Goal: Task Accomplishment & Management: Complete application form

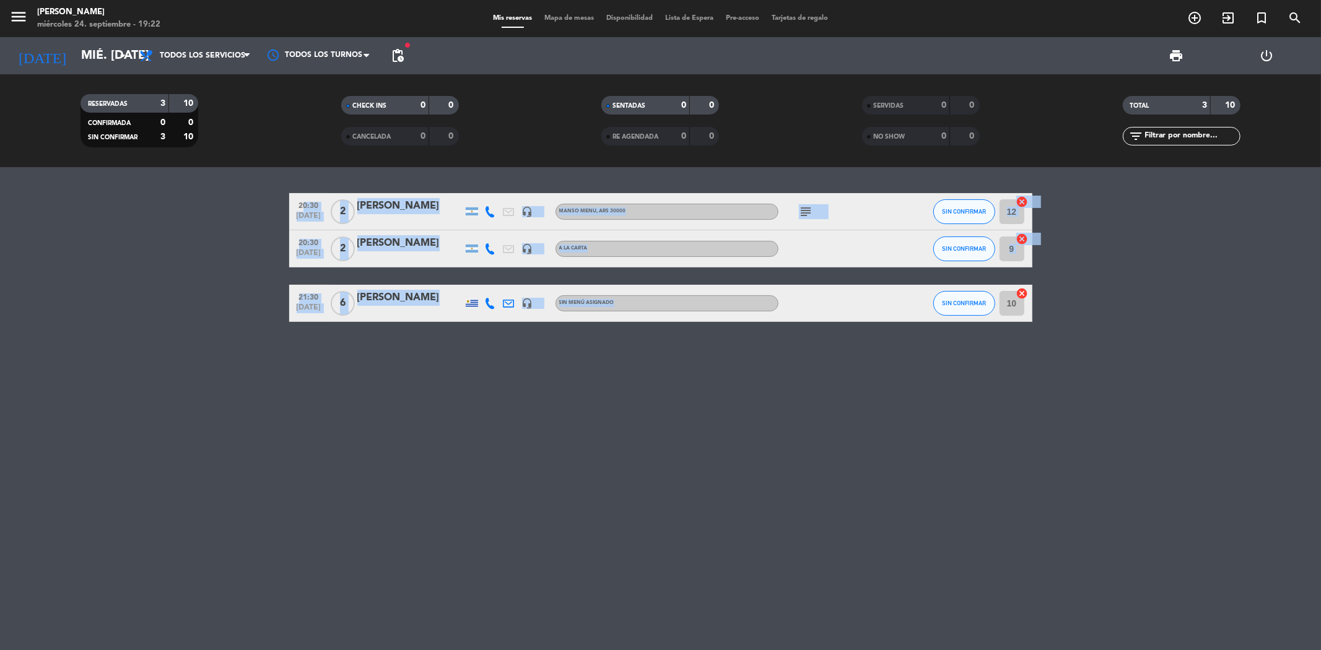
drag, startPoint x: 295, startPoint y: 203, endPoint x: 840, endPoint y: 303, distance: 554.8
click at [840, 303] on div "20:30 [DATE] 2 [PERSON_NAME] headset_mic [PERSON_NAME] MENU , ARS 30000 subject…" at bounding box center [660, 257] width 743 height 129
copy div "20:30 [DATE] 2 [PERSON_NAME] headset_mic [PERSON_NAME] MENU , ARS 30000 subject…"
click at [806, 212] on icon "subject" at bounding box center [806, 211] width 15 height 15
copy div "20:30 [DATE] 2 [PERSON_NAME] headset_mic [PERSON_NAME] MENU , ARS 30000 subject…"
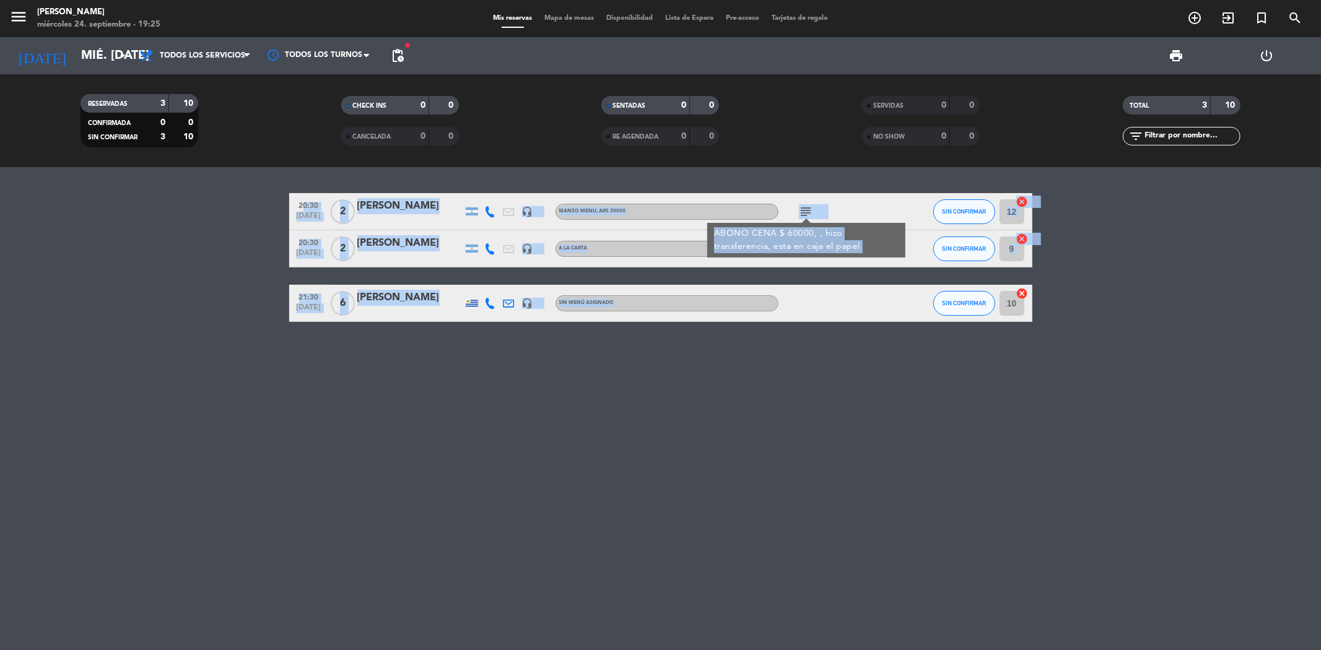
click at [492, 217] on icon at bounding box center [490, 211] width 11 height 11
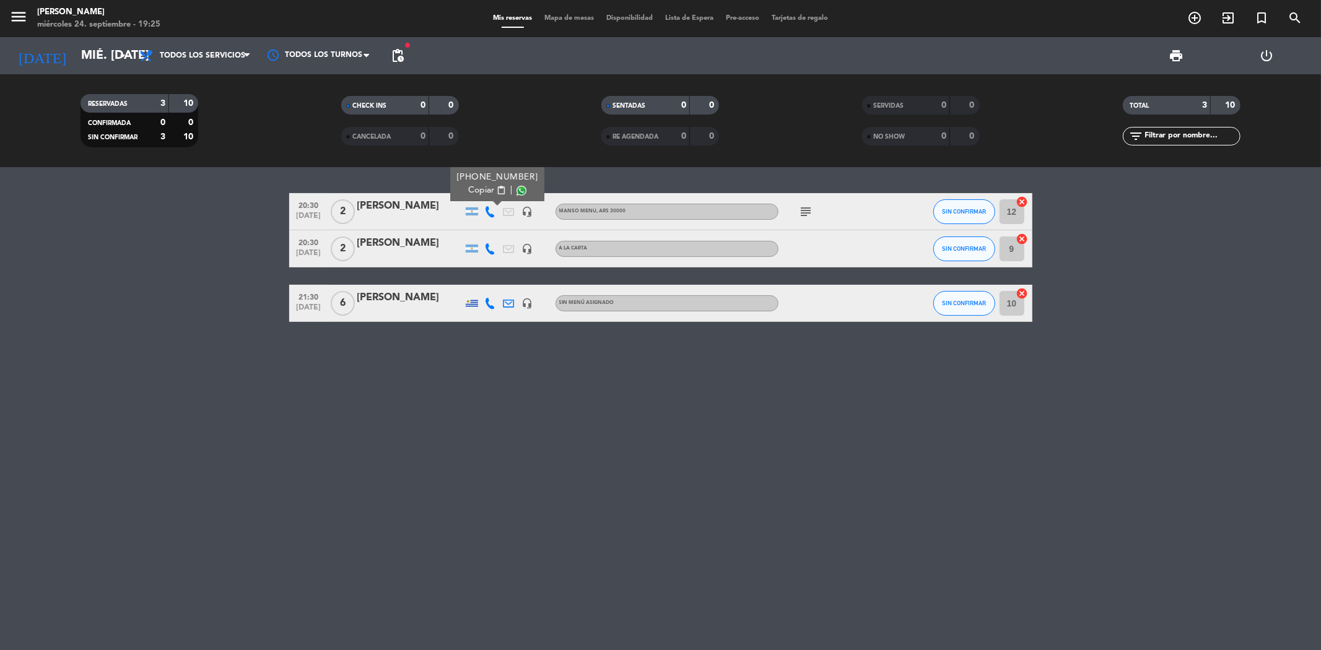
click at [493, 246] on icon at bounding box center [490, 248] width 11 height 11
click at [497, 310] on div at bounding box center [490, 303] width 19 height 37
click at [492, 303] on icon at bounding box center [490, 303] width 11 height 11
click at [479, 282] on span "Copiar" at bounding box center [484, 282] width 26 height 13
click at [1190, 15] on icon "add_circle_outline" at bounding box center [1194, 18] width 15 height 15
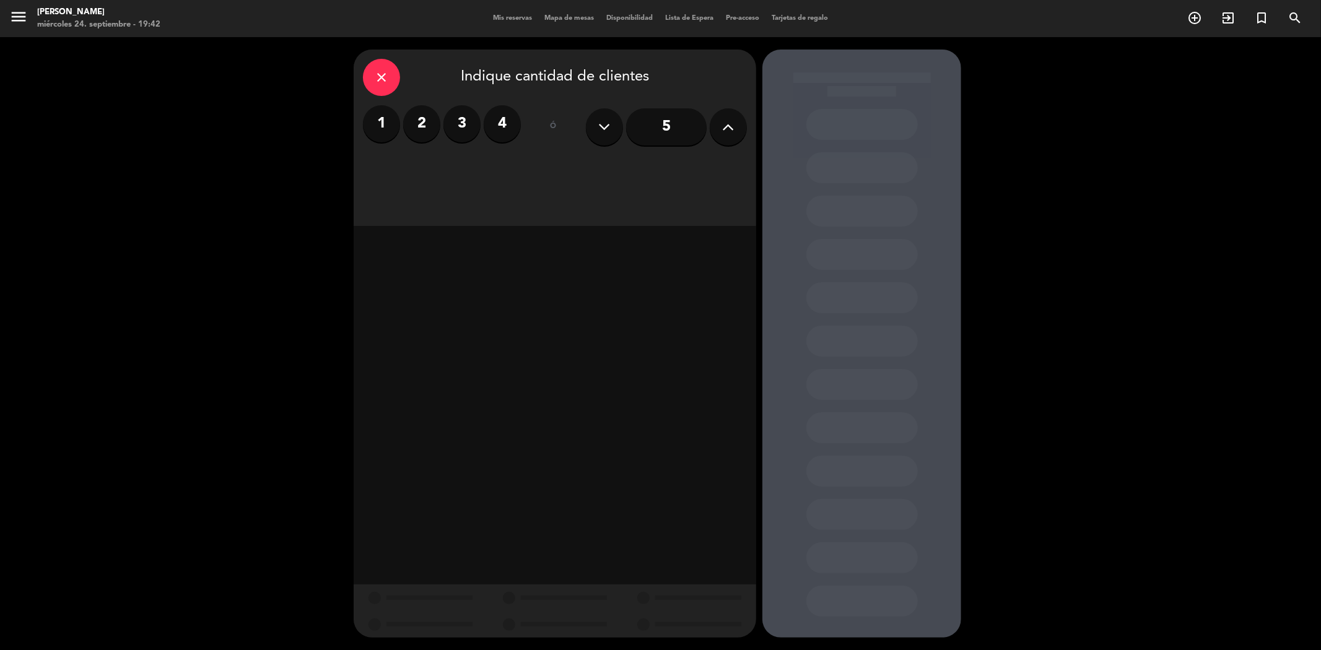
click at [418, 126] on label "2" at bounding box center [421, 123] width 37 height 37
click at [572, 169] on div "Cena" at bounding box center [652, 169] width 191 height 25
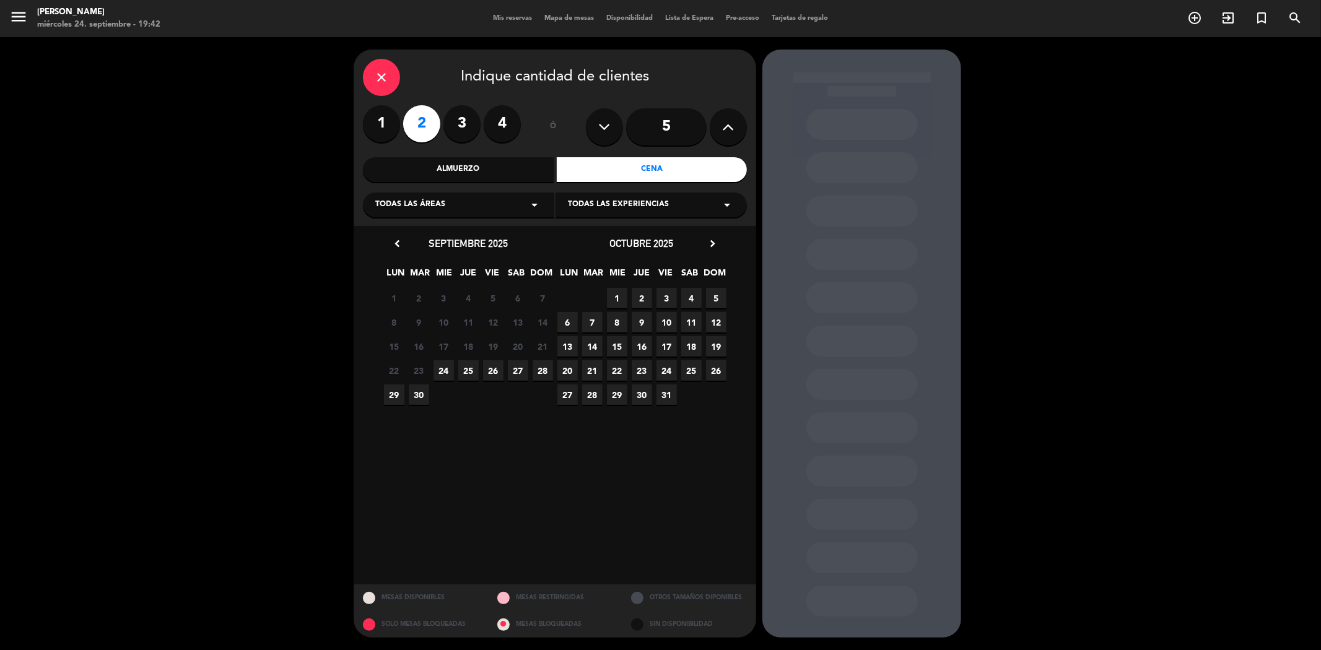
click at [575, 209] on span "Todas las experiencias" at bounding box center [618, 205] width 101 height 12
click at [599, 292] on div "MANSO MENU" at bounding box center [651, 291] width 167 height 12
click at [443, 372] on span "24" at bounding box center [444, 370] width 20 height 20
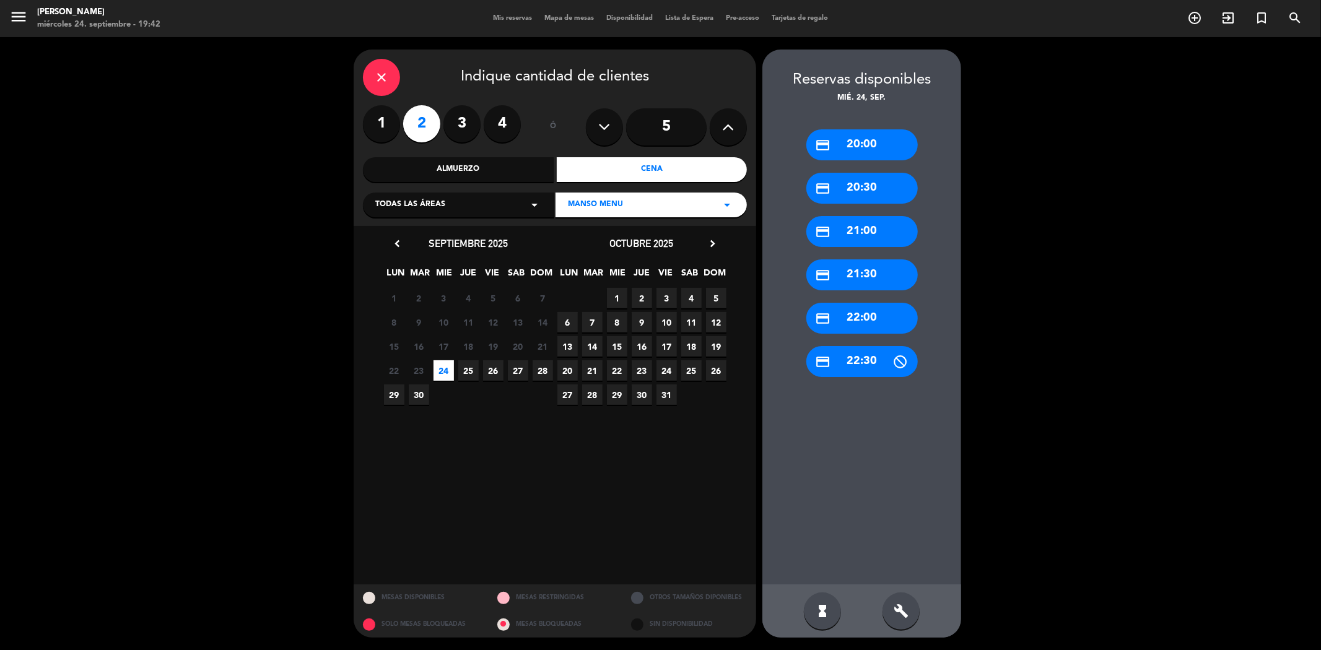
click at [469, 370] on span "25" at bounding box center [468, 370] width 20 height 20
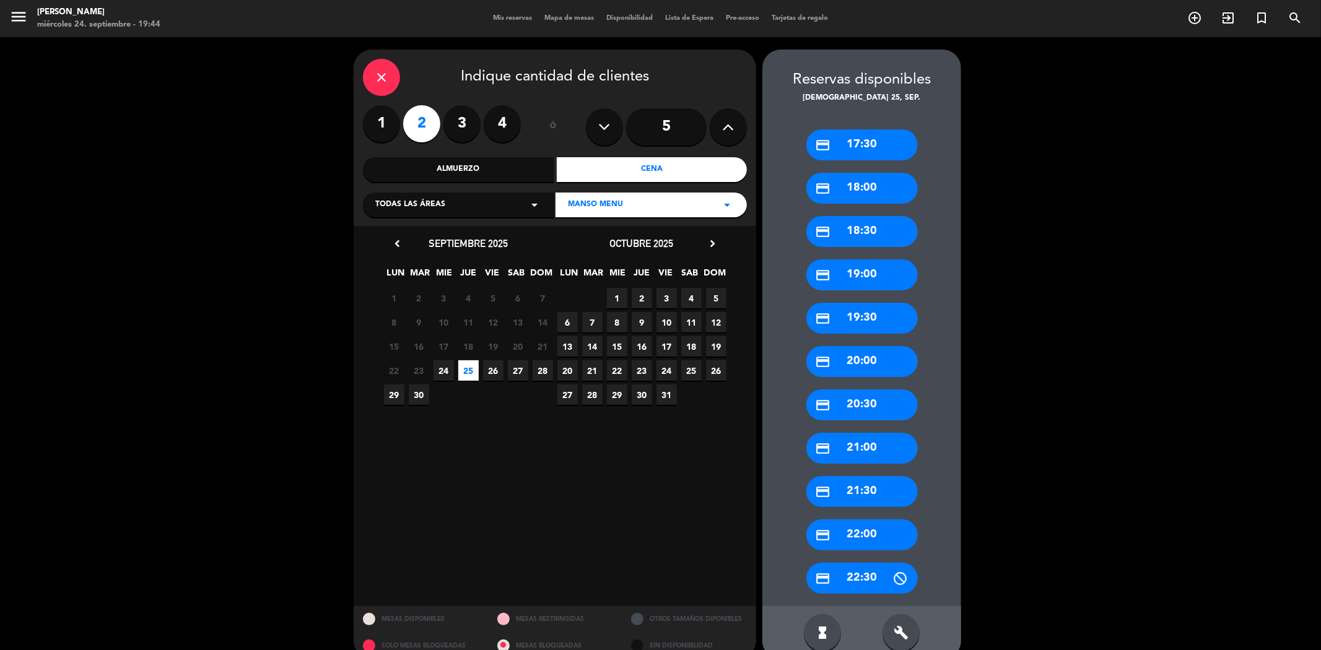
click at [834, 490] on div "credit_card 21:30" at bounding box center [861, 491] width 111 height 31
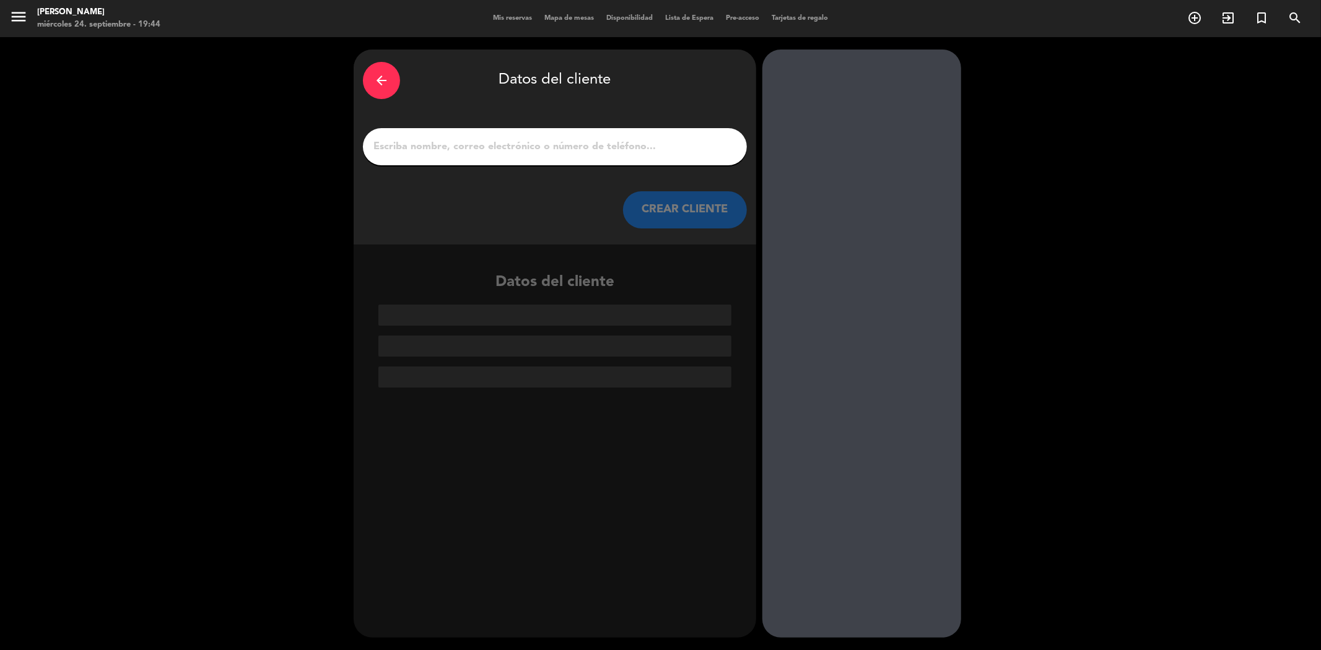
click at [529, 145] on input "1" at bounding box center [554, 146] width 365 height 17
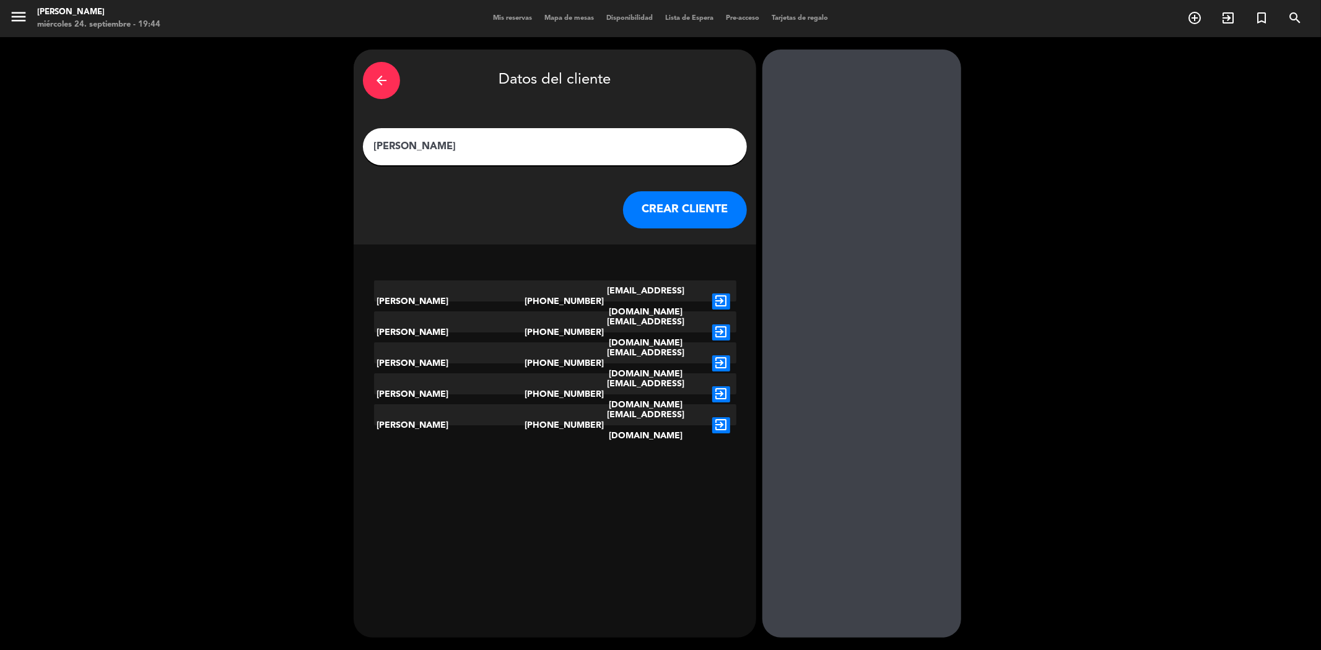
type input "[PERSON_NAME]"
click at [655, 212] on button "CREAR CLIENTE" at bounding box center [685, 209] width 124 height 37
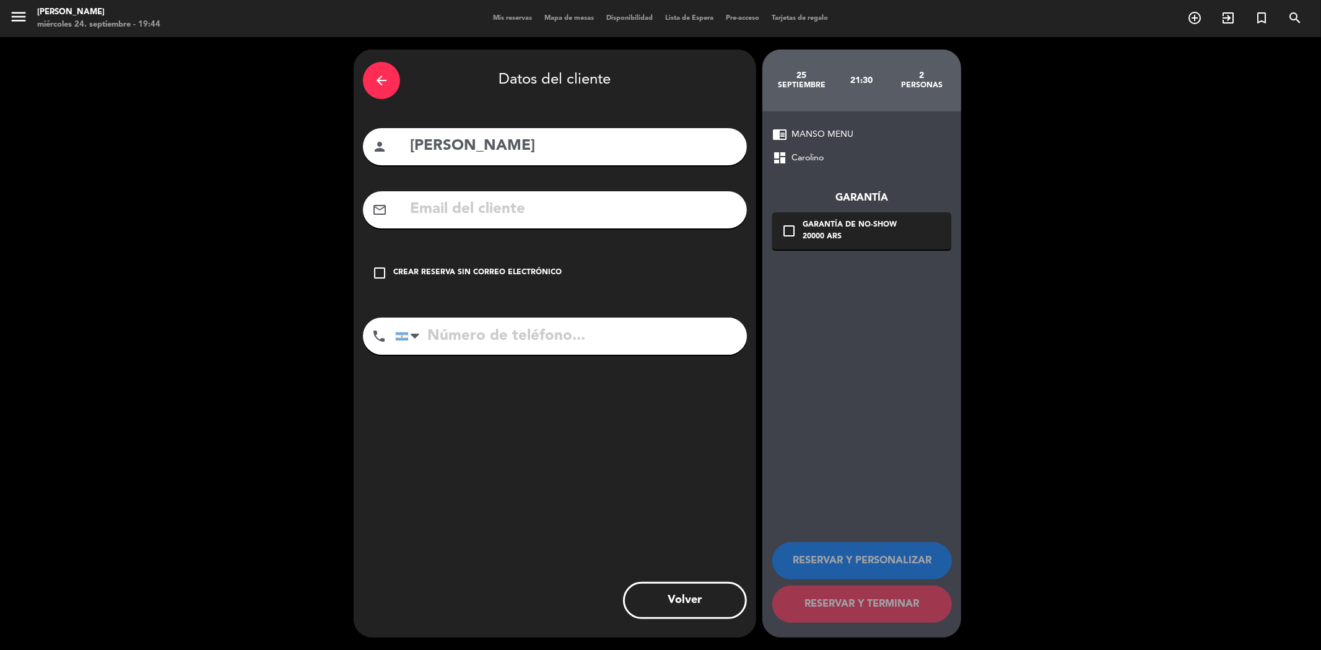
click at [499, 214] on input "text" at bounding box center [573, 209] width 329 height 25
paste input "[EMAIL_ADDRESS][DOMAIN_NAME]"
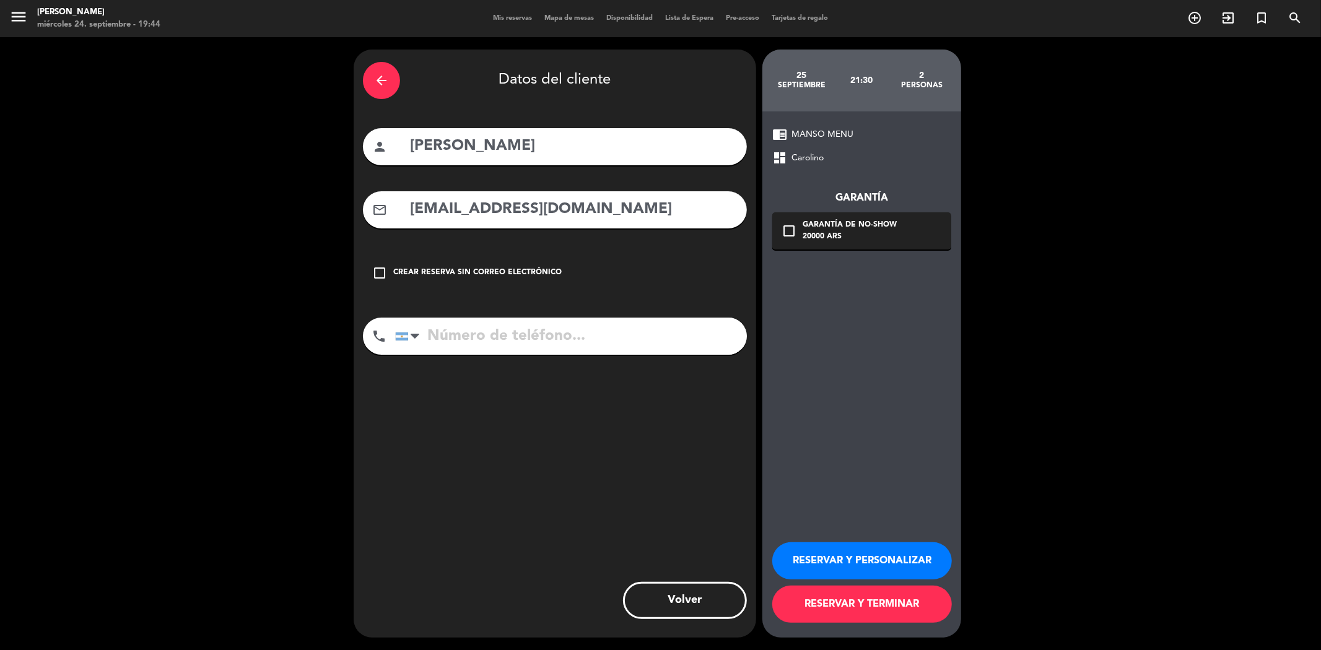
type input "[EMAIL_ADDRESS][DOMAIN_NAME]"
click at [510, 341] on input "tel" at bounding box center [571, 336] width 352 height 37
click at [516, 342] on input "tel" at bounding box center [571, 336] width 352 height 37
type input "2344400753"
click at [790, 233] on icon "check_box_outline_blank" at bounding box center [789, 231] width 15 height 15
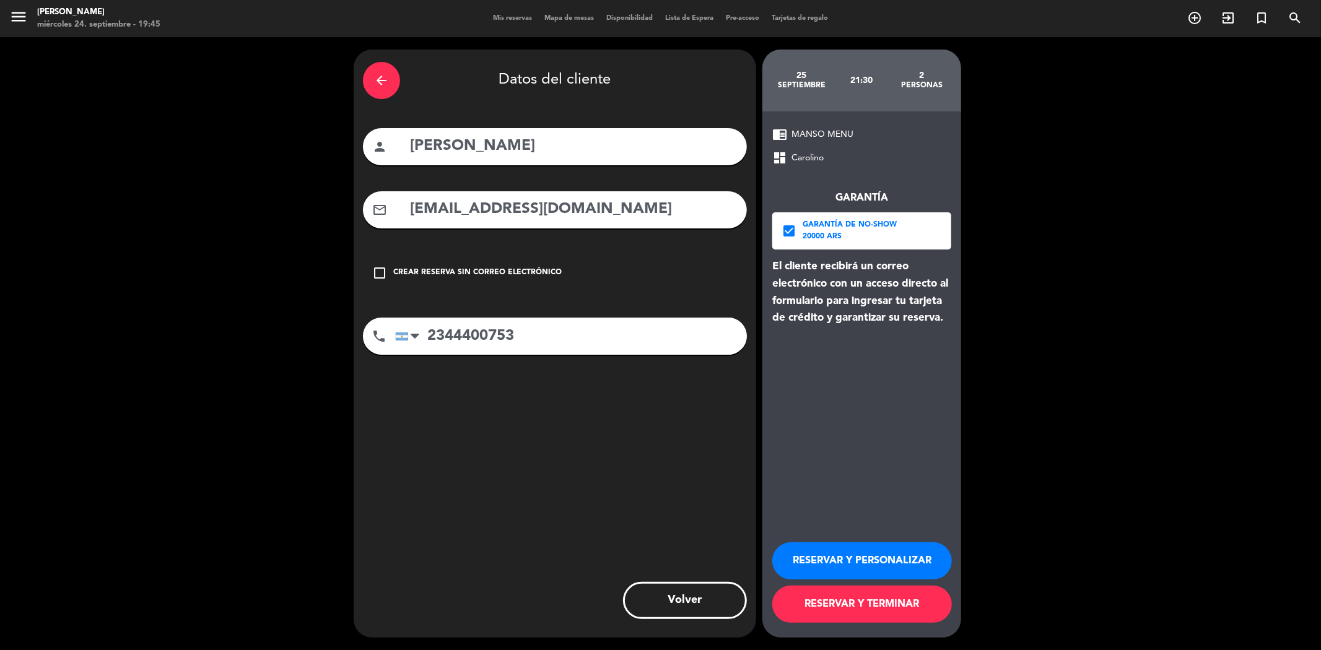
click at [868, 602] on button "RESERVAR Y TERMINAR" at bounding box center [862, 604] width 180 height 37
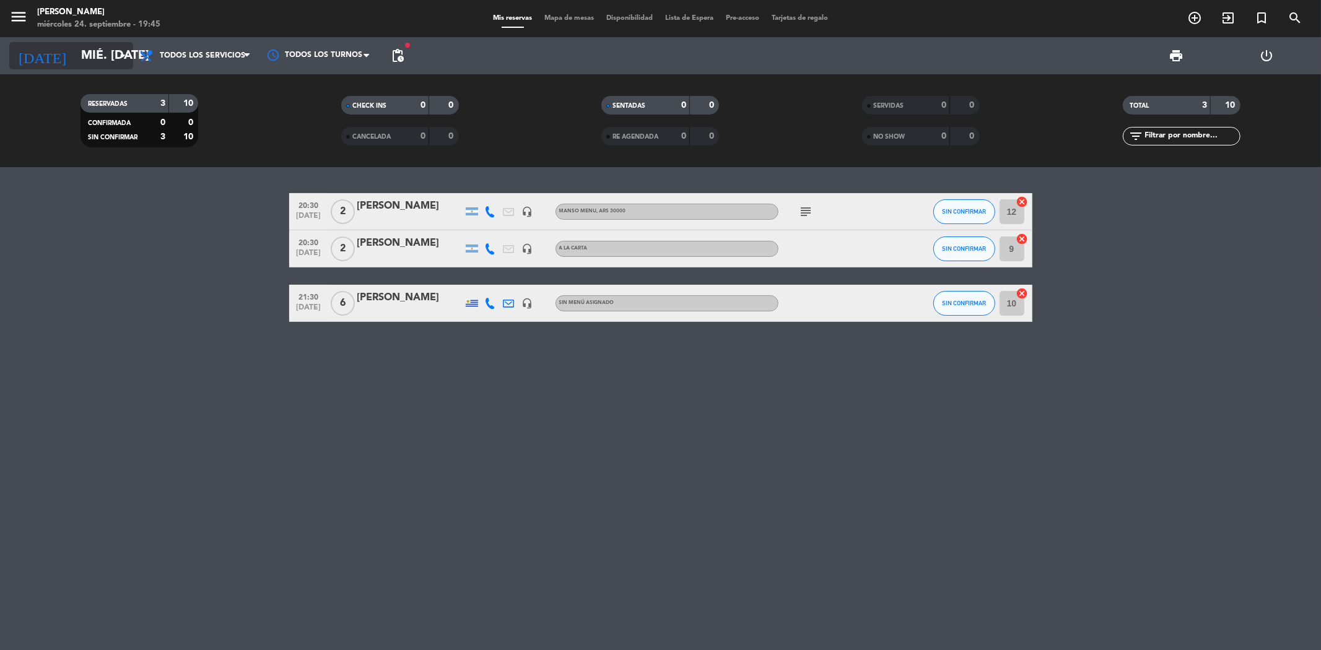
click at [104, 53] on input "mié. [DATE]" at bounding box center [153, 55] width 157 height 27
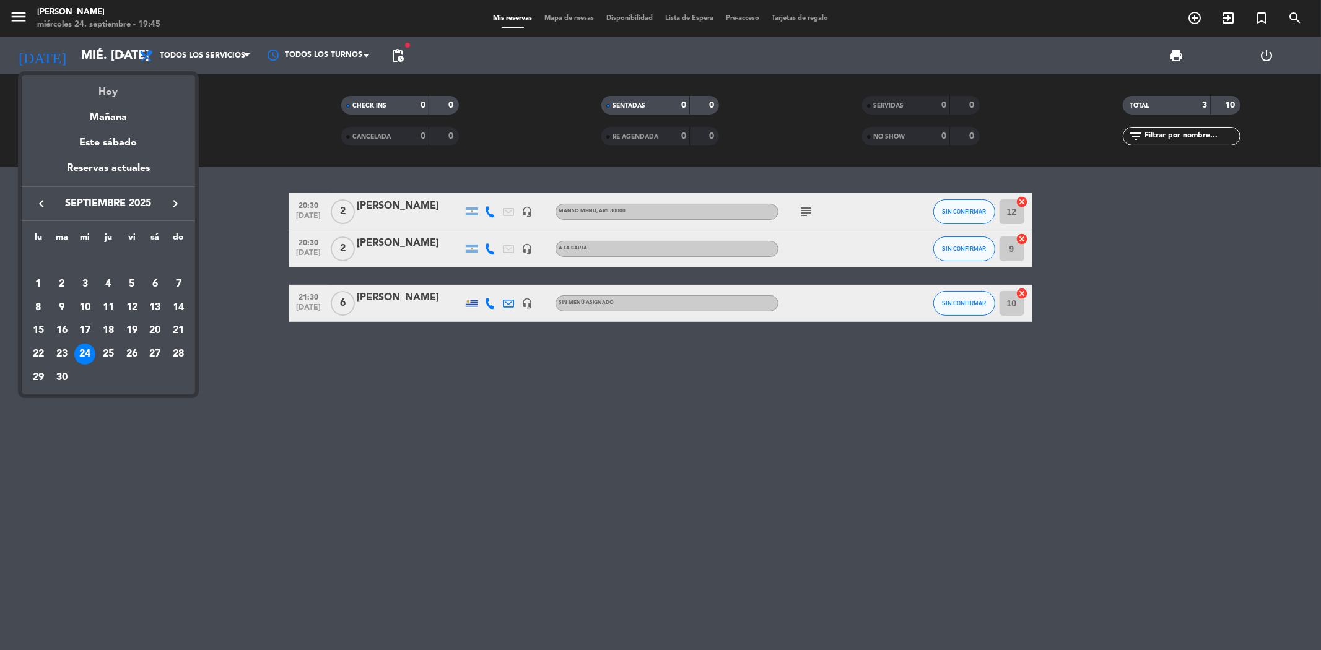
click at [107, 94] on div "Hoy" at bounding box center [108, 87] width 173 height 25
